Goal: Task Accomplishment & Management: Use online tool/utility

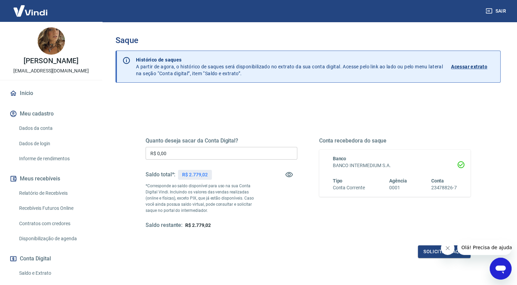
drag, startPoint x: 0, startPoint y: 0, endPoint x: 161, endPoint y: 53, distance: 169.3
click at [161, 53] on div "Histórico de saques A partir de agora, o histórico de saques será disponibiliza…" at bounding box center [316, 66] width 370 height 31
click at [183, 154] on input "R$ 0,00" at bounding box center [222, 153] width 152 height 13
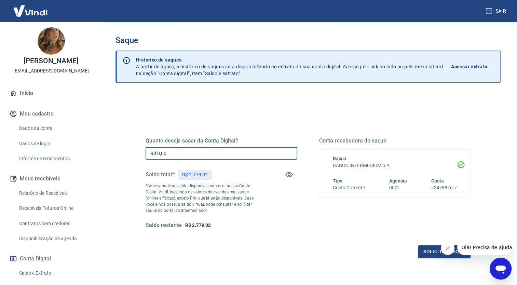
click at [183, 154] on input "R$ 0,00" at bounding box center [222, 153] width 152 height 13
type input "R$ 2.000,00"
click at [257, 259] on div "Quanto deseja sacar da Conta Digital? R$ 2.000,00 ​ Saldo total*: R$ 2.779,02 *…" at bounding box center [307, 186] width 341 height 159
click at [447, 249] on icon "Fechar mensagem da empresa" at bounding box center [447, 247] width 5 height 5
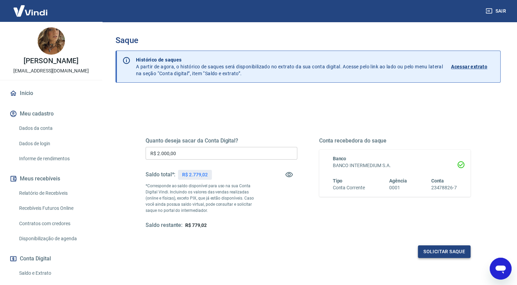
click at [442, 251] on button "Solicitar saque" at bounding box center [444, 251] width 53 height 13
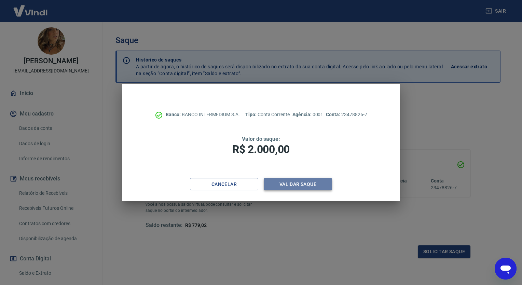
click at [297, 182] on button "Validar saque" at bounding box center [298, 184] width 68 height 13
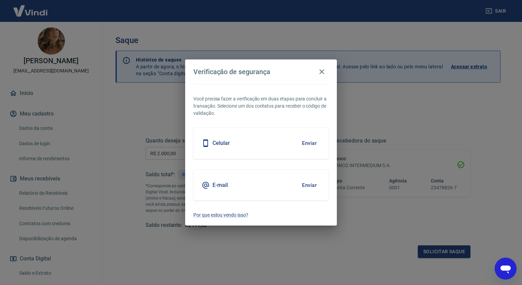
click at [314, 142] on button "Enviar" at bounding box center [309, 143] width 22 height 14
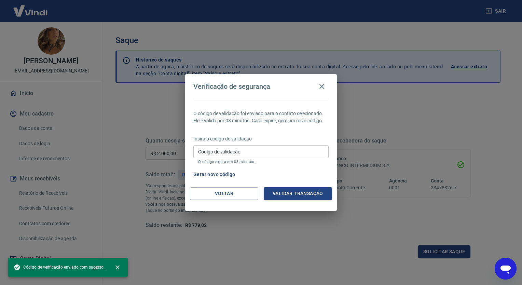
click at [252, 152] on input "Código de validação" at bounding box center [260, 151] width 135 height 13
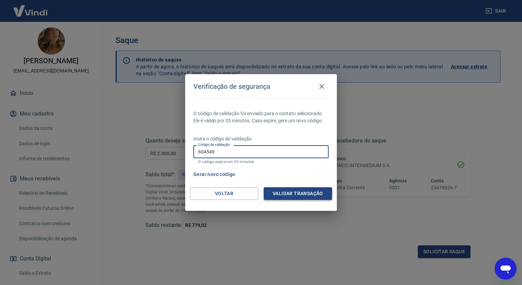
type input "604549"
click at [297, 193] on button "Validar transação" at bounding box center [298, 193] width 68 height 13
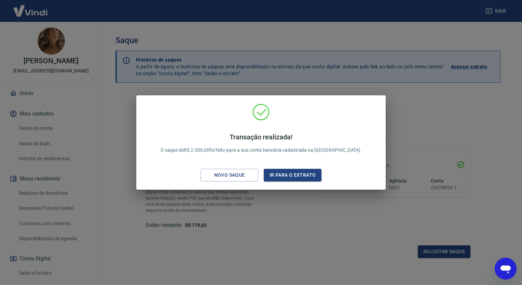
click at [302, 245] on div "Transação realizada! O saque de R$ 2.000,00 foi feito para a sua conta bancária…" at bounding box center [261, 142] width 522 height 285
